Goal: Transaction & Acquisition: Purchase product/service

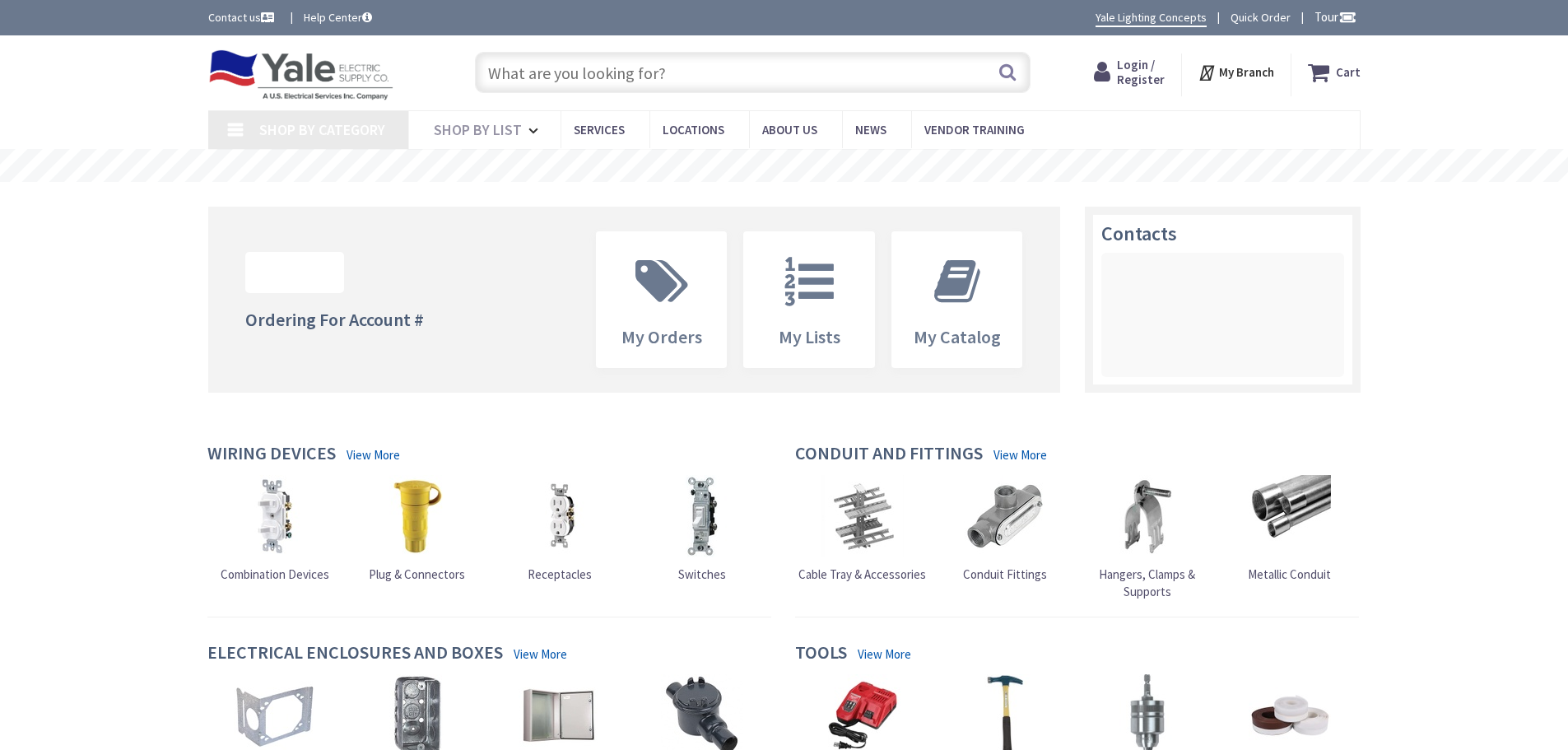
type input "[STREET_ADDRESS]"
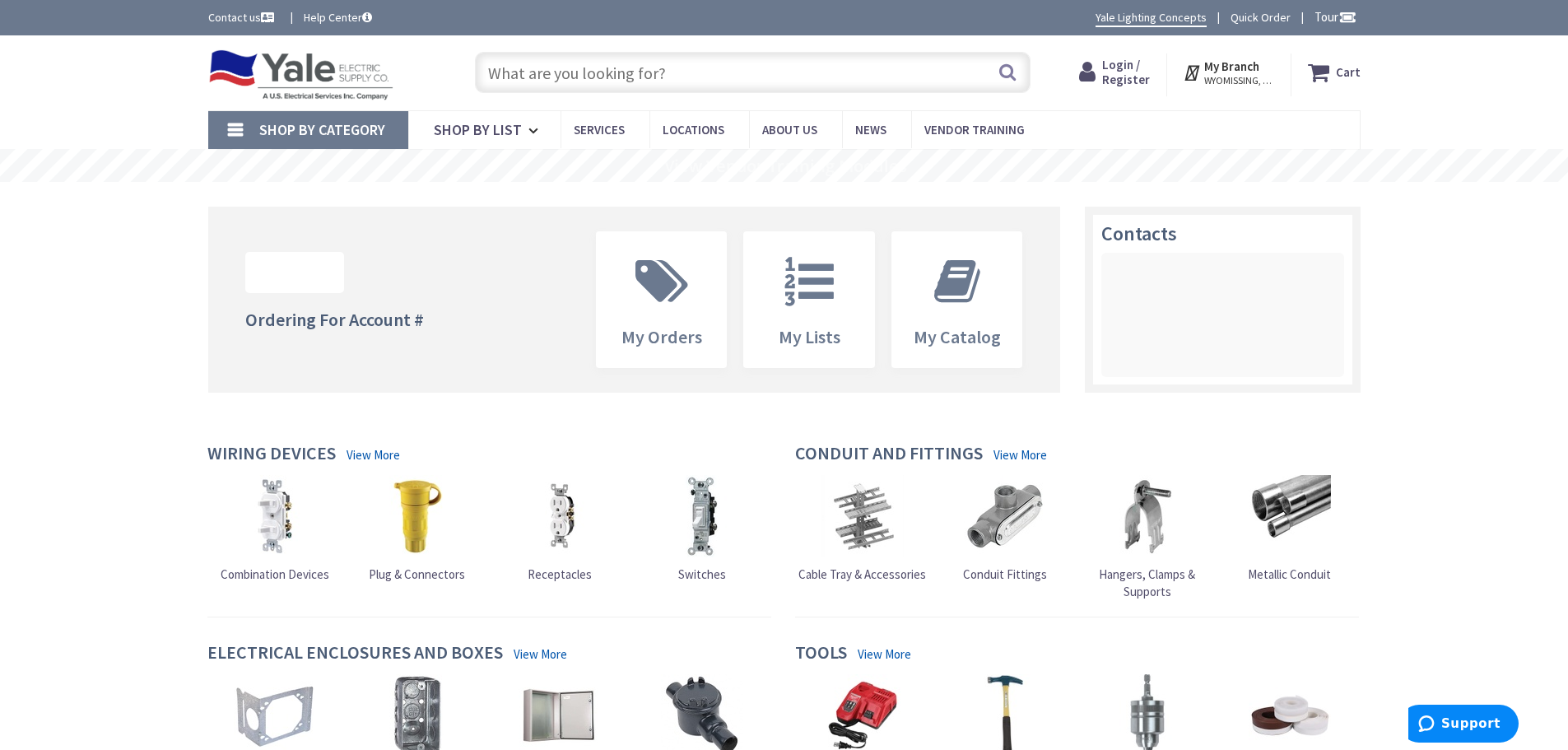
click at [626, 82] on input "text" at bounding box center [752, 72] width 556 height 42
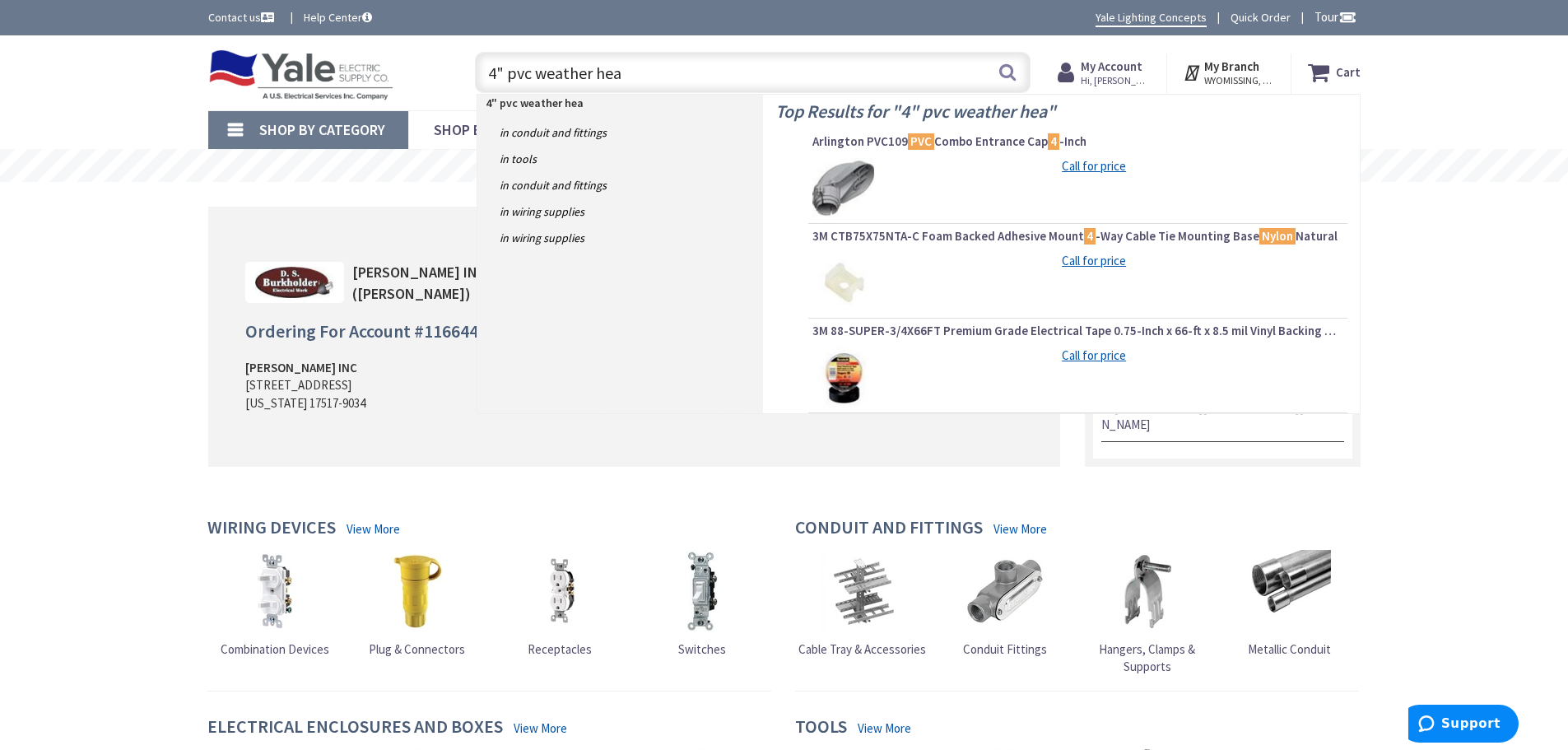
type input "4" pvc weather head"
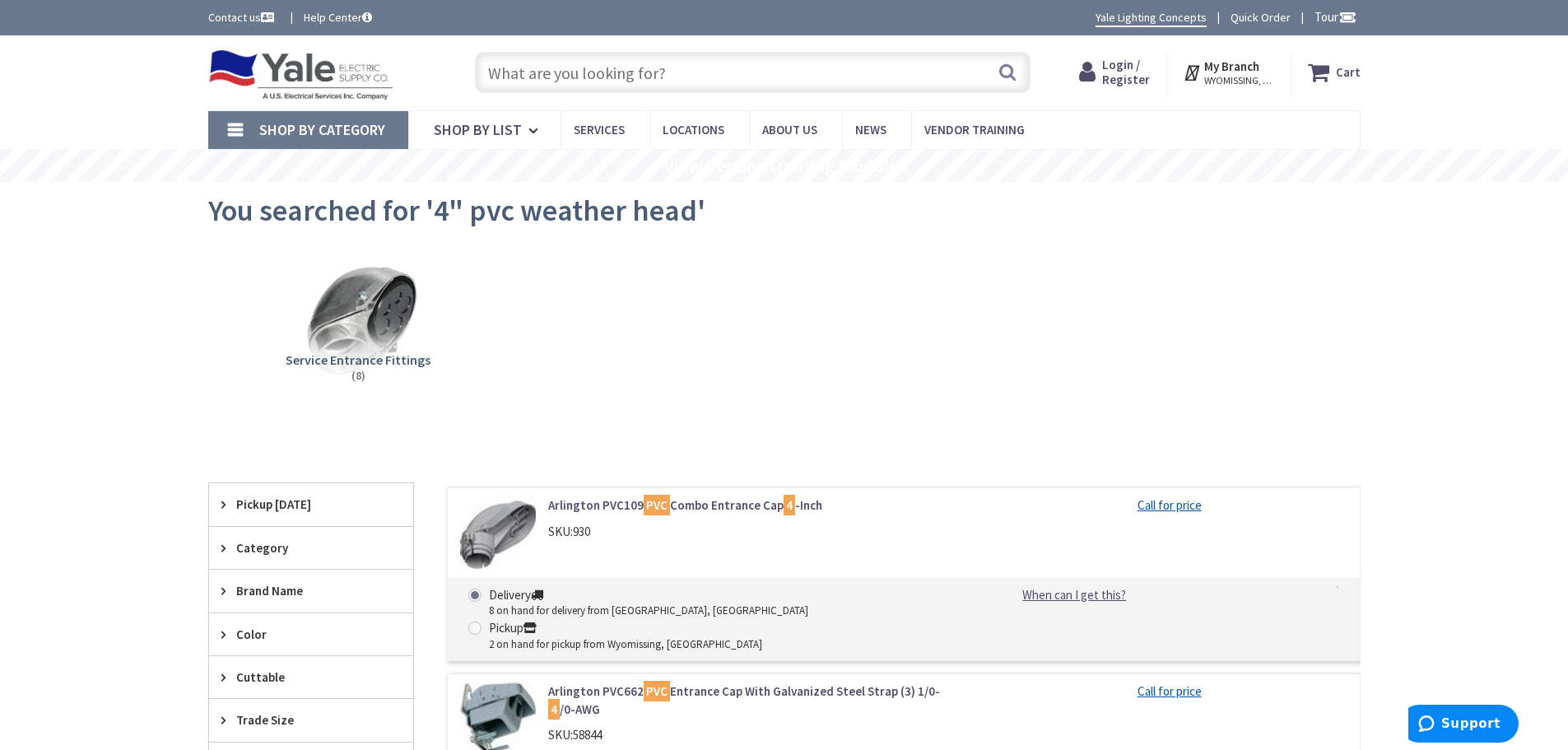
click at [1125, 76] on span "Login / Register" at bounding box center [1125, 71] width 47 height 31
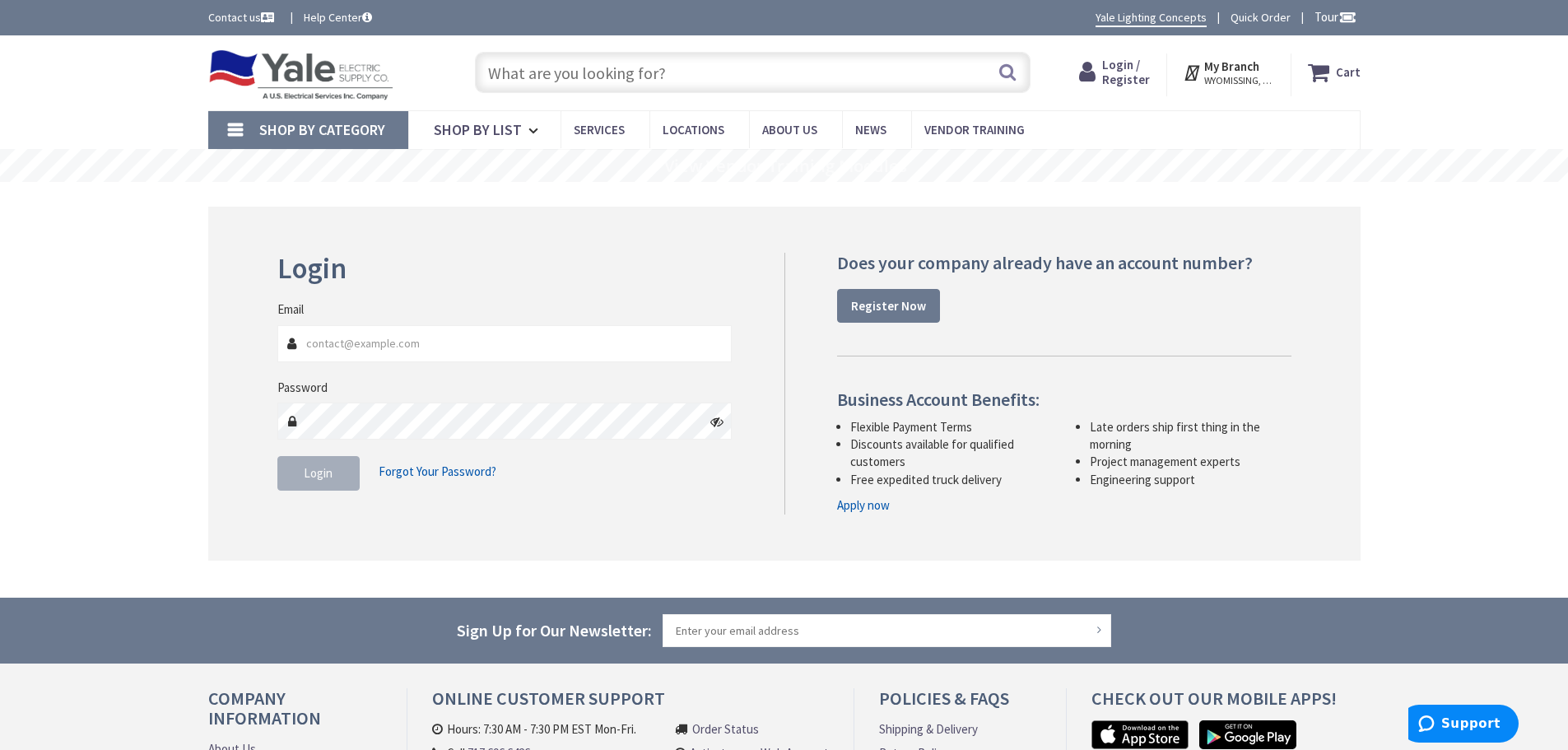
type input "[PERSON_NAME][EMAIL_ADDRESS][DOMAIN_NAME]"
click at [287, 481] on button "Login" at bounding box center [318, 473] width 82 height 35
